Goal: Task Accomplishment & Management: Use online tool/utility

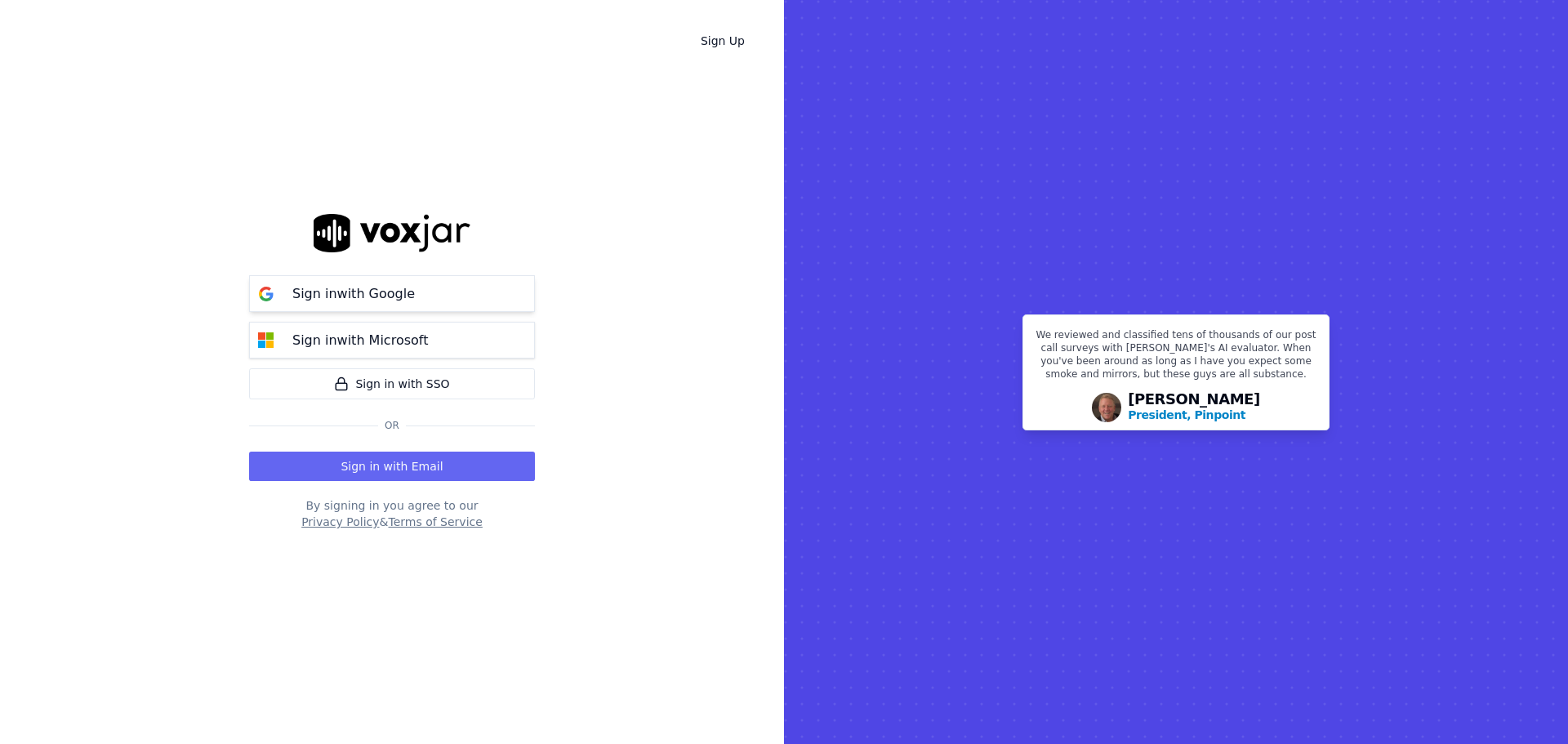
click at [351, 289] on p "Sign in with Google" at bounding box center [353, 294] width 123 height 20
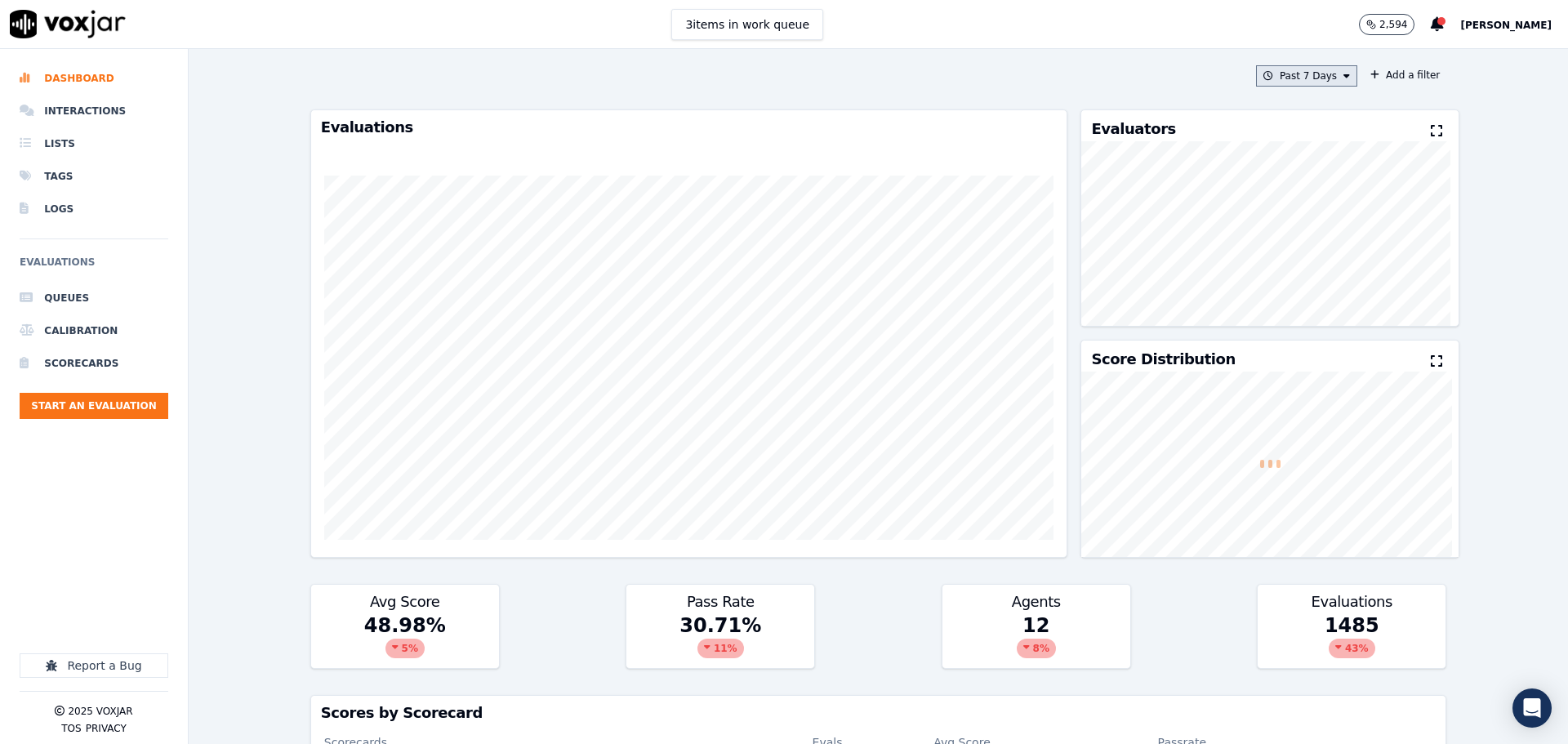
click at [1288, 76] on button "Past 7 Days" at bounding box center [1306, 75] width 101 height 21
click at [1285, 107] on div "Custom" at bounding box center [1300, 107] width 38 height 13
click at [1309, 133] on input "From" at bounding box center [1277, 137] width 143 height 36
type input "[DATE]T00:00"
click at [1281, 104] on label "From" at bounding box center [1277, 107] width 143 height 13
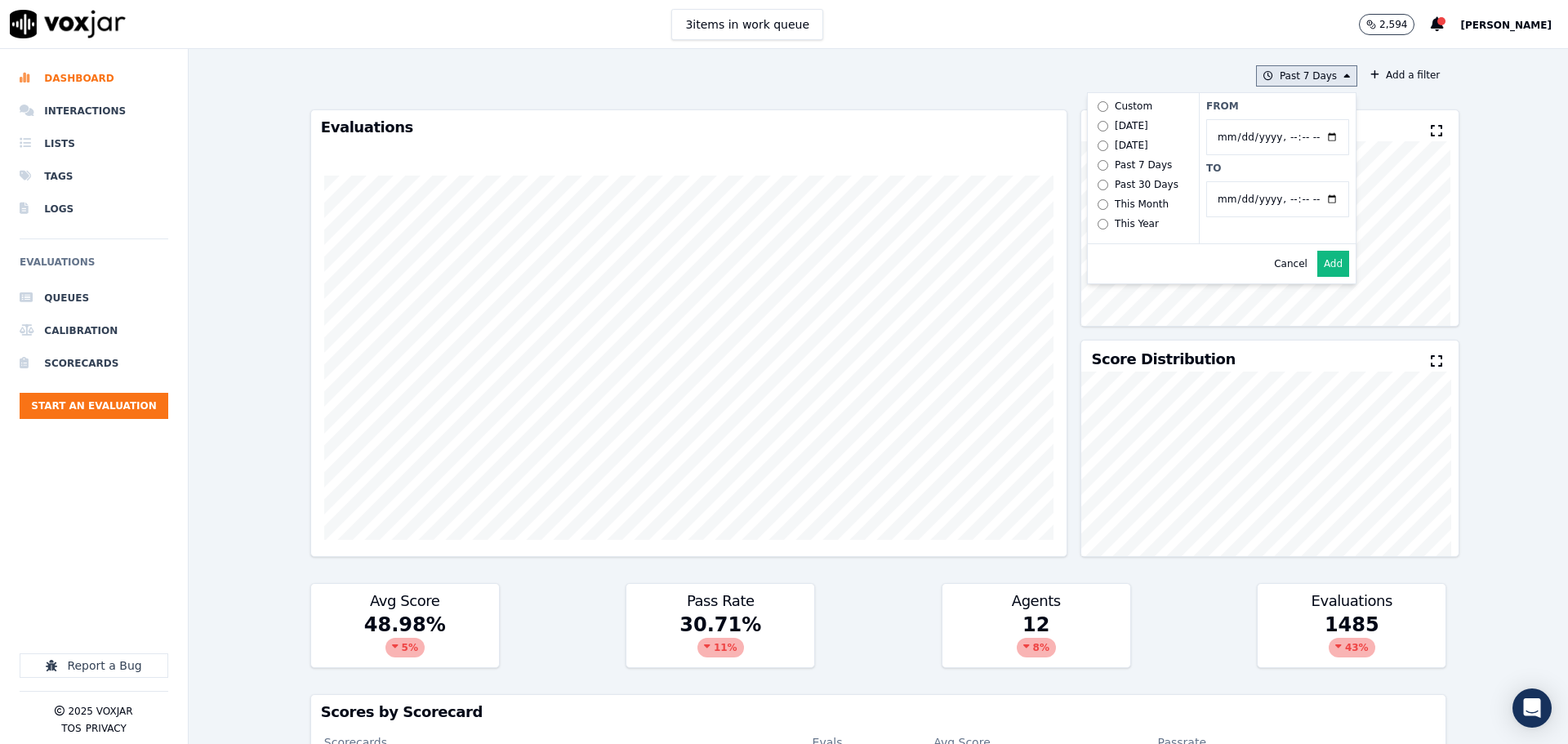
click at [1281, 119] on input "From" at bounding box center [1277, 137] width 143 height 36
click at [1314, 197] on input "To" at bounding box center [1277, 199] width 143 height 36
type input "2025-09-13T23:59"
click at [1315, 170] on label "To" at bounding box center [1277, 168] width 143 height 13
click at [1315, 181] on input "To" at bounding box center [1277, 199] width 143 height 36
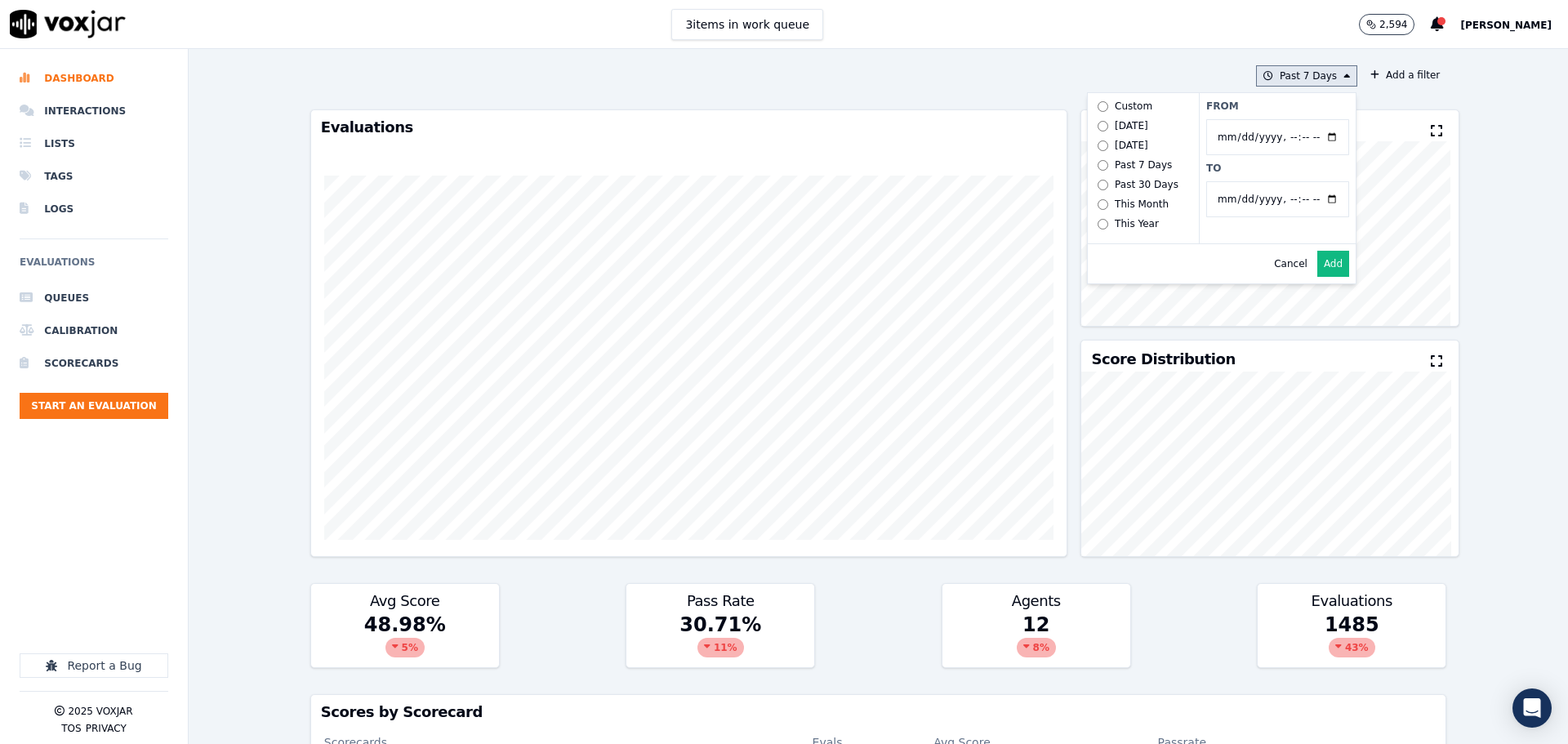
click at [1320, 276] on button "Add" at bounding box center [1333, 264] width 32 height 26
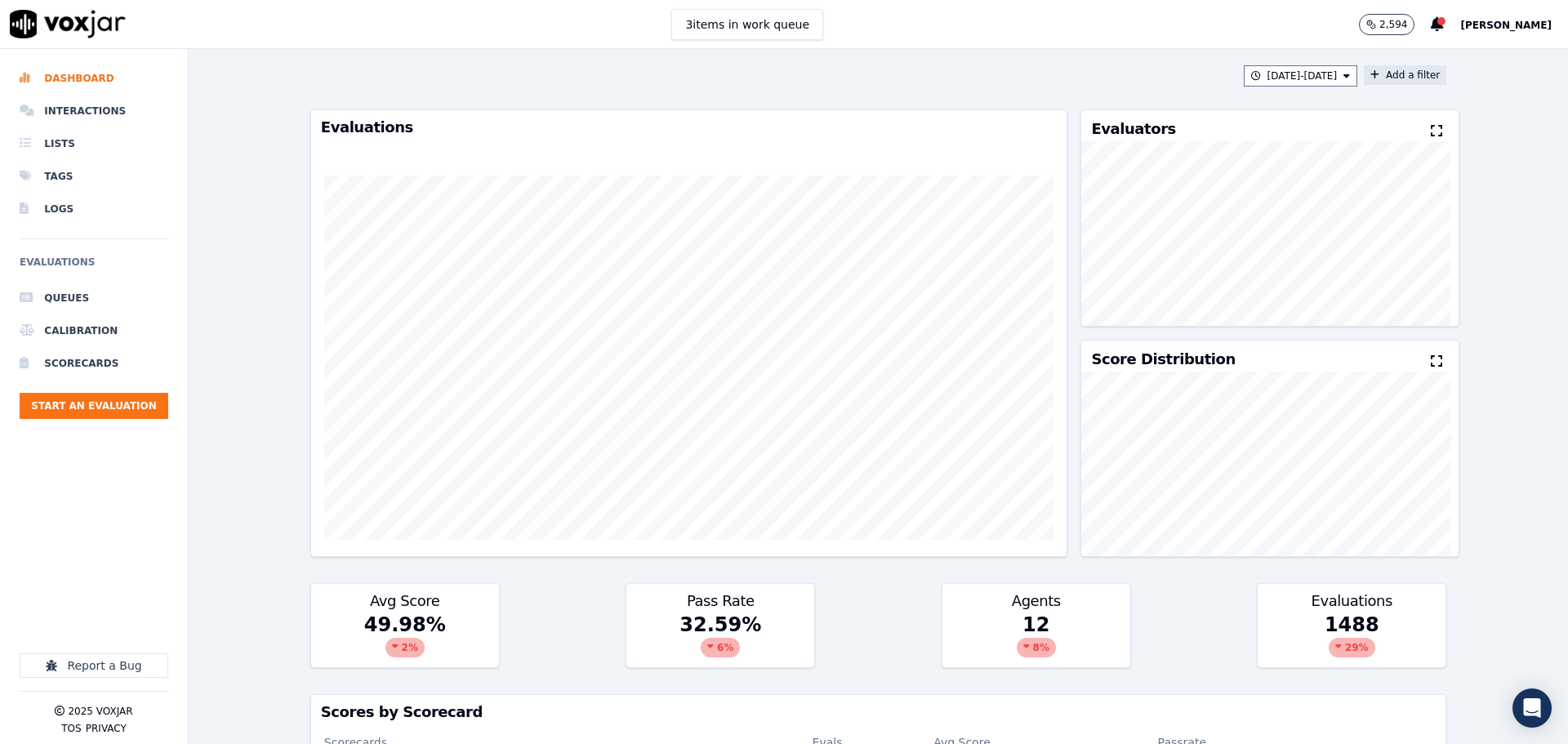
click at [1378, 69] on button "Add a filter" at bounding box center [1405, 75] width 83 height 20
click at [1116, 156] on button "Fields" at bounding box center [1083, 153] width 157 height 28
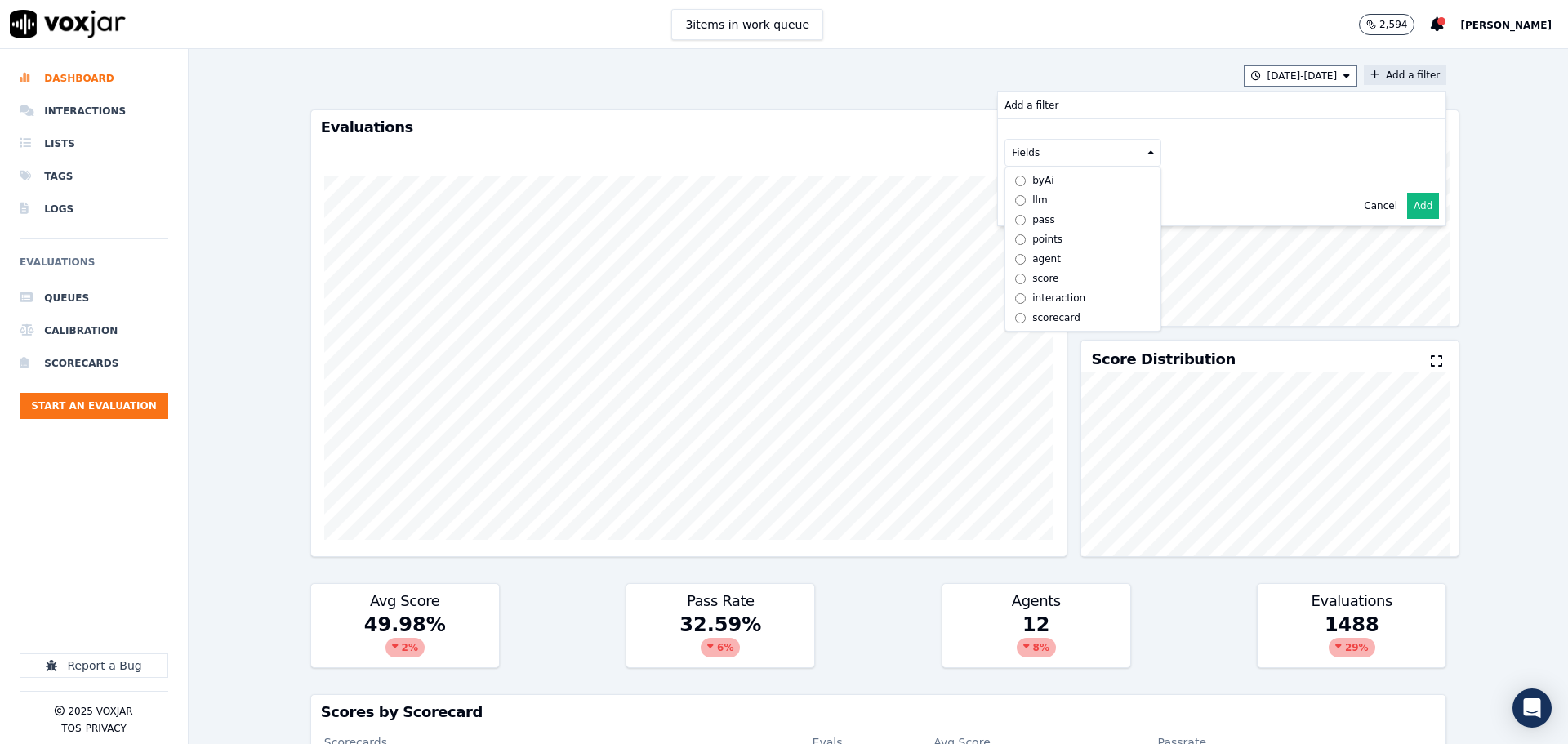
scroll to position [13, 0]
click at [1032, 311] on div "scorecard" at bounding box center [1056, 318] width 48 height 13
click at [1109, 199] on button "Fields" at bounding box center [1102, 187] width 157 height 28
click at [1082, 219] on label "title" at bounding box center [1102, 215] width 148 height 20
click at [1225, 184] on button at bounding box center [1305, 185] width 235 height 24
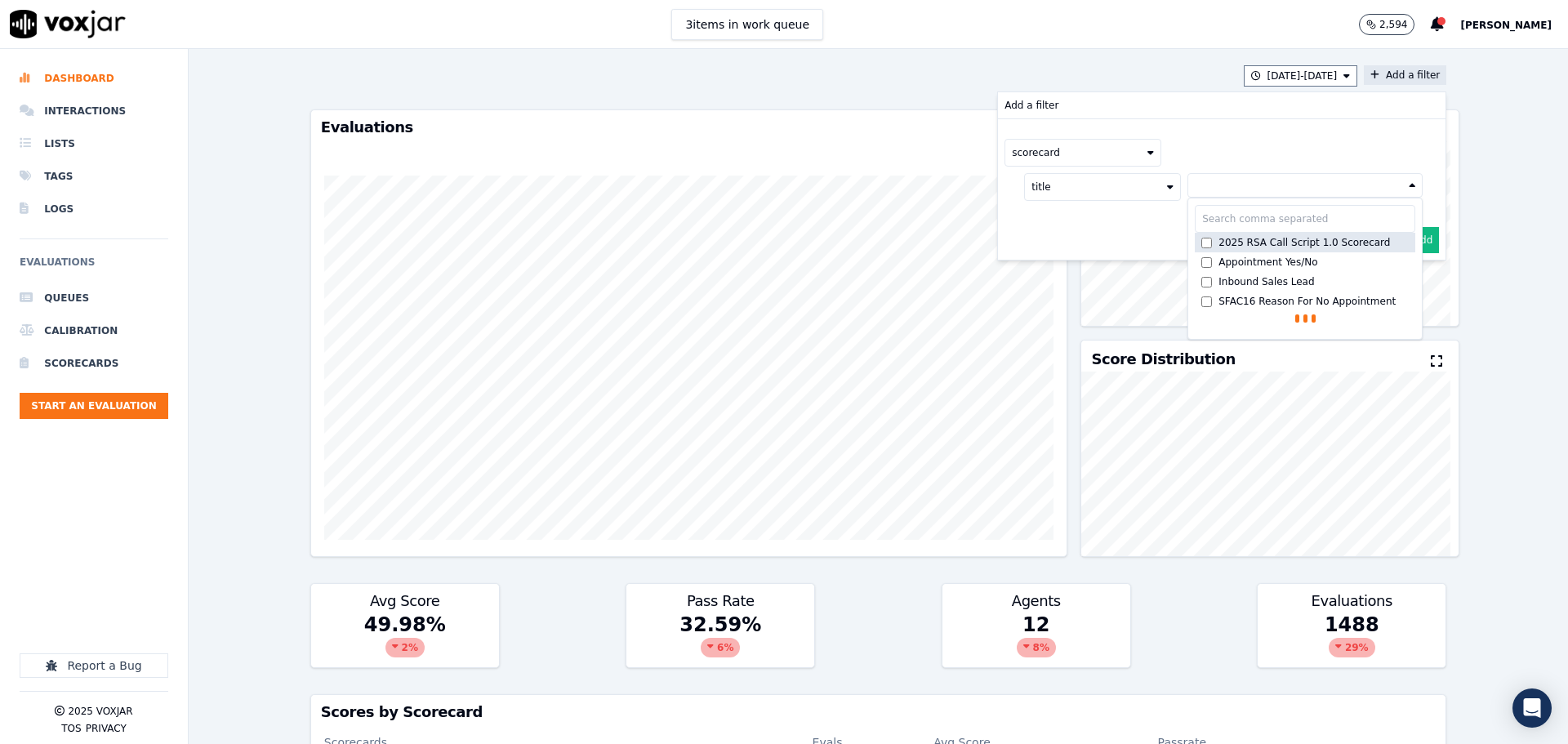
drag, startPoint x: 1211, startPoint y: 240, endPoint x: 1226, endPoint y: 242, distance: 15.1
click at [1219, 244] on div "2025 RSA Call Script 1.0 Scorecard" at bounding box center [1305, 243] width 172 height 13
click at [1409, 277] on button "Add" at bounding box center [1423, 279] width 32 height 26
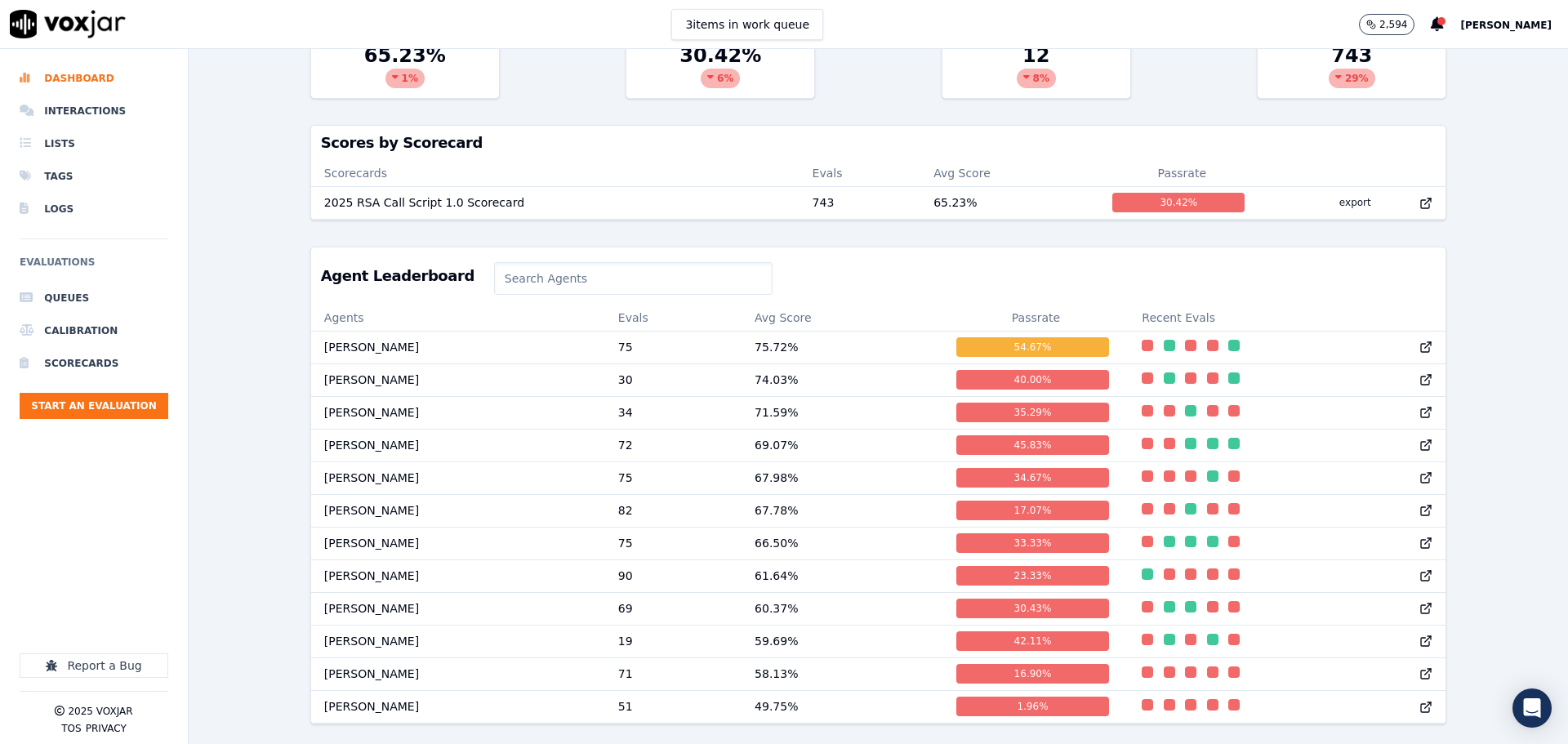
scroll to position [631, 0]
